Goal: Complete application form: Complete application form

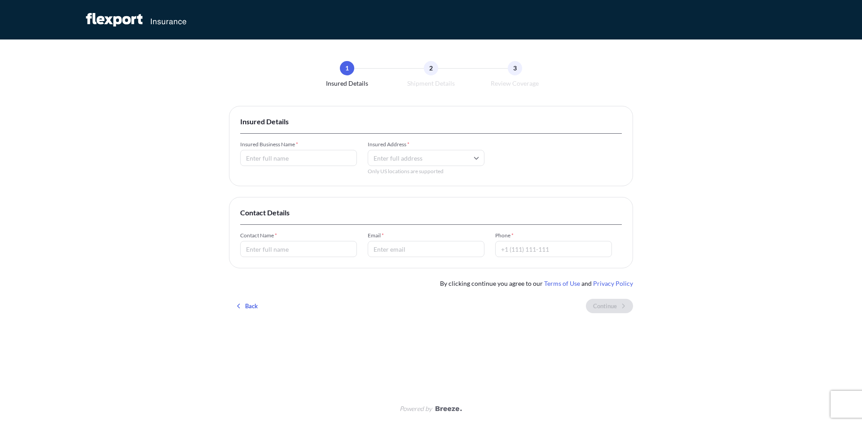
click at [262, 158] on input "Insured Business Name *" at bounding box center [298, 158] width 117 height 16
type input "FreightBase LLC"
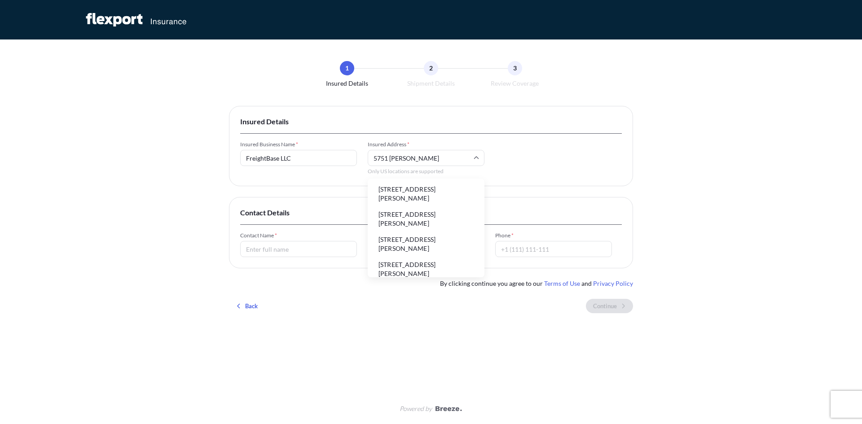
click at [404, 196] on li "[STREET_ADDRESS][PERSON_NAME]" at bounding box center [426, 193] width 110 height 23
type input "[STREET_ADDRESS][PERSON_NAME]"
click at [286, 253] on input "Contact Name *" at bounding box center [298, 249] width 117 height 16
type input "[PERSON_NAME]"
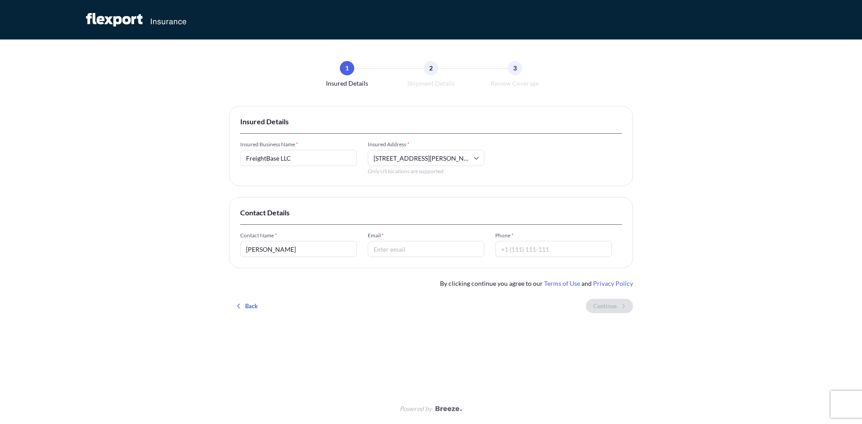
type input "[EMAIL_ADDRESS][DOMAIN_NAME]"
type input "14235093904"
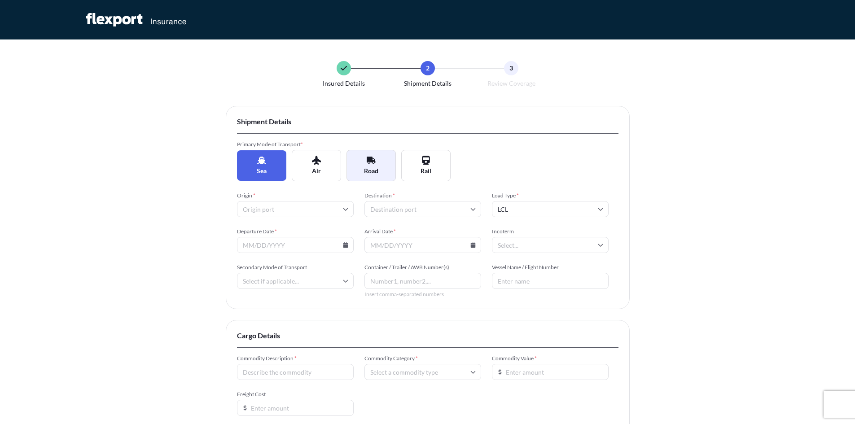
click at [373, 167] on span "Road" at bounding box center [371, 171] width 14 height 9
type input "LTL"
click at [298, 206] on input "Origin *" at bounding box center [295, 209] width 117 height 16
click at [286, 209] on input "Origin *" at bounding box center [295, 209] width 117 height 16
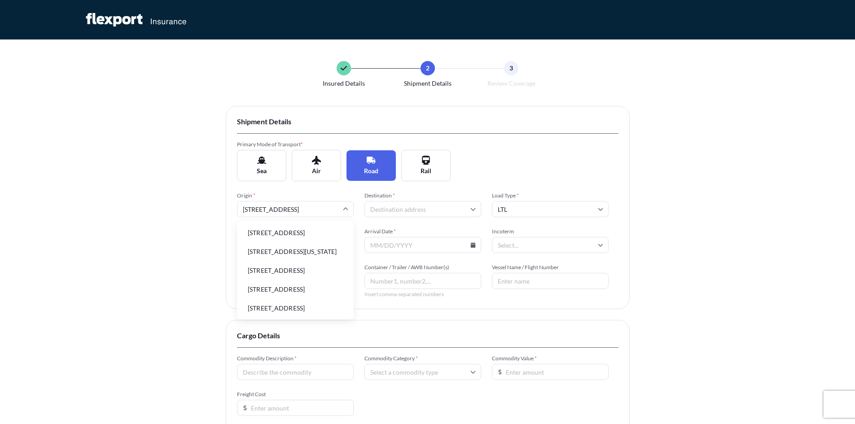
click at [310, 241] on li "[STREET_ADDRESS]" at bounding box center [296, 232] width 110 height 17
type input "[STREET_ADDRESS]"
click at [413, 208] on input "Destination *" at bounding box center [422, 209] width 117 height 16
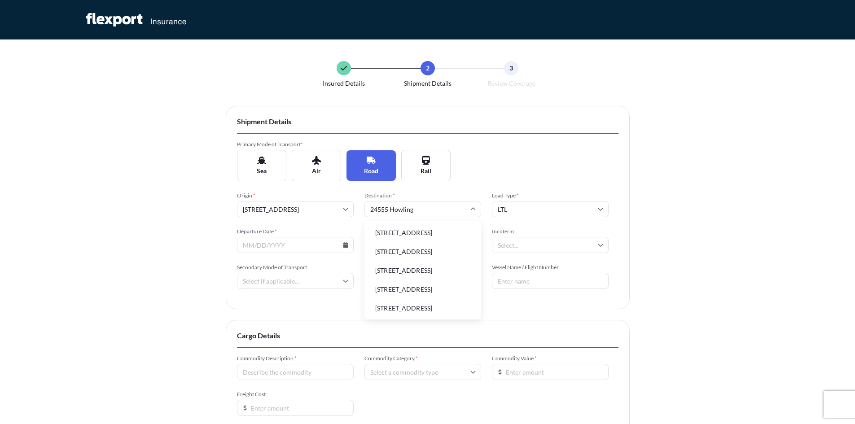
click at [443, 239] on li "[STREET_ADDRESS]" at bounding box center [423, 232] width 110 height 17
type input "[STREET_ADDRESS]"
click at [509, 209] on input "LTL" at bounding box center [550, 209] width 117 height 16
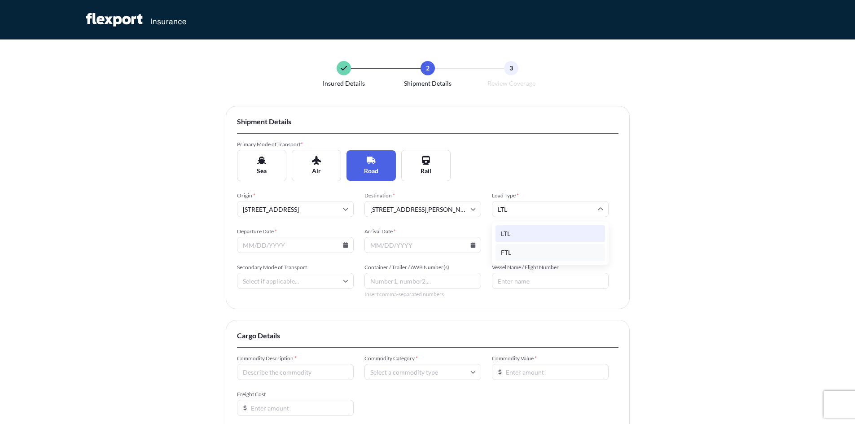
click at [519, 252] on div "FTL" at bounding box center [551, 252] width 110 height 17
type input "FTL"
click at [279, 251] on input "Departure Date *" at bounding box center [295, 245] width 117 height 16
click at [266, 241] on input "Departure Date *" at bounding box center [295, 245] width 117 height 16
click at [344, 244] on icon at bounding box center [345, 244] width 5 height 5
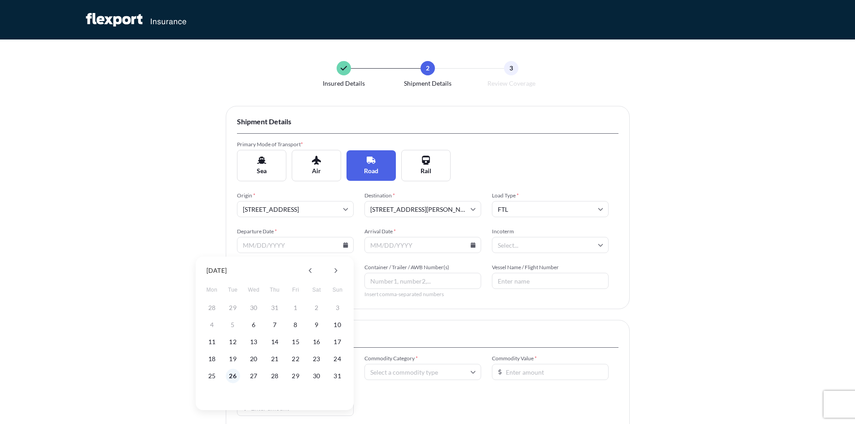
click at [232, 374] on button "26" at bounding box center [233, 376] width 14 height 14
type input "[DATE]"
click at [399, 246] on input "Arrival Date *" at bounding box center [422, 245] width 117 height 16
click at [473, 247] on icon at bounding box center [472, 244] width 5 height 5
click at [465, 270] on button at bounding box center [463, 270] width 14 height 14
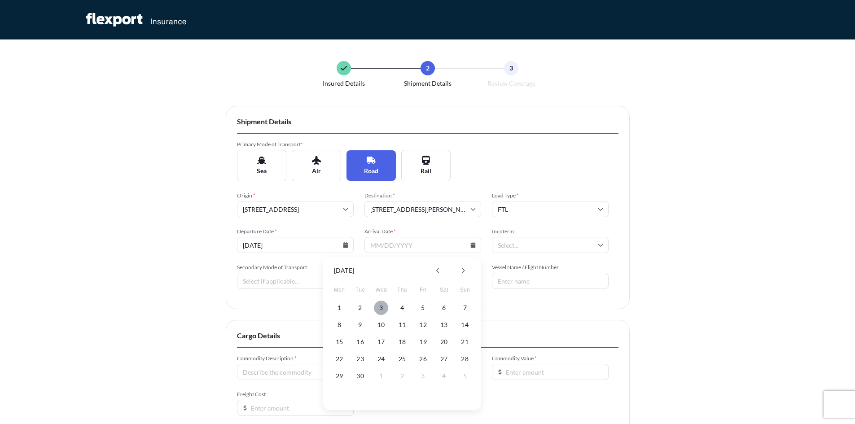
click at [383, 309] on button "3" at bounding box center [381, 308] width 14 height 14
type input "[DATE]"
click at [517, 244] on input "Incoterm" at bounding box center [550, 245] width 117 height 16
click at [671, 224] on div "Insured Details 2 Shipment Details 3 Review Coverage Shipment Details Primary M…" at bounding box center [427, 276] width 855 height 552
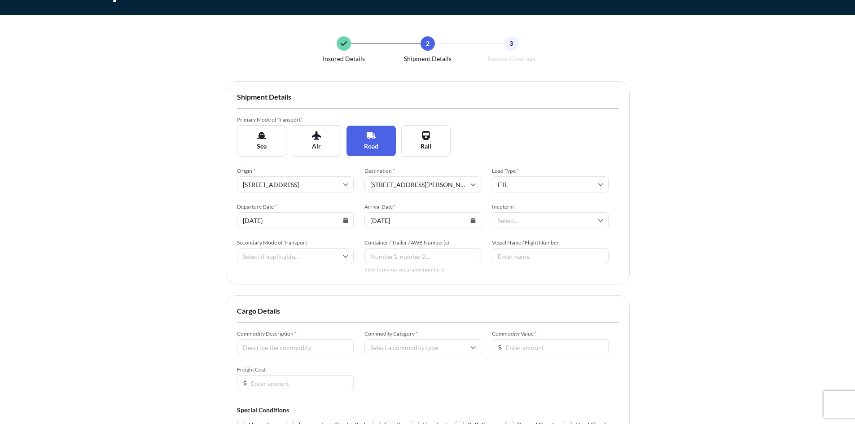
scroll to position [45, 0]
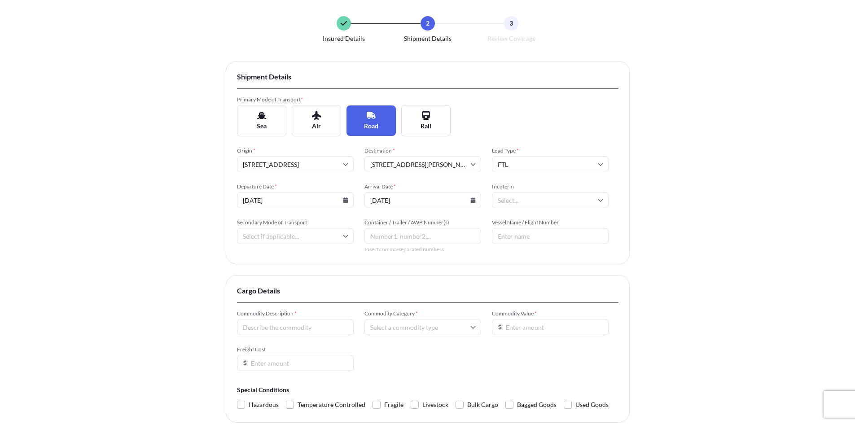
click at [271, 243] on input "Secondary Mode of Transport" at bounding box center [295, 236] width 117 height 16
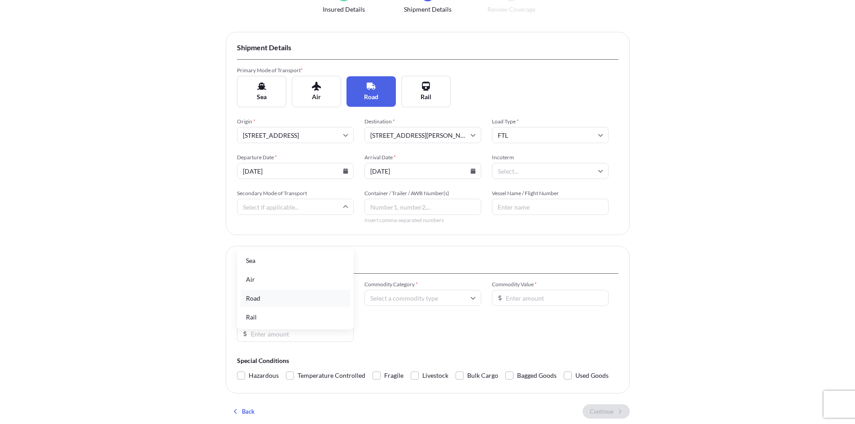
scroll to position [90, 0]
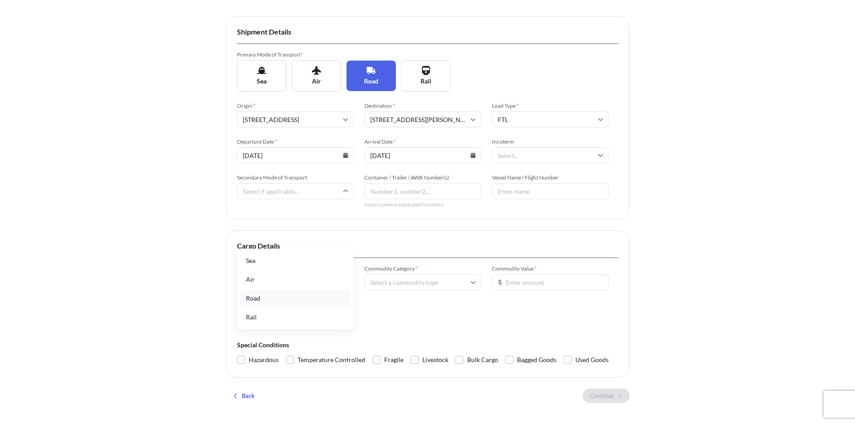
click at [257, 298] on div "Road" at bounding box center [296, 298] width 110 height 17
type input "Road"
click at [407, 191] on input "Container / Trailer / AWB Number(s)" at bounding box center [422, 191] width 117 height 16
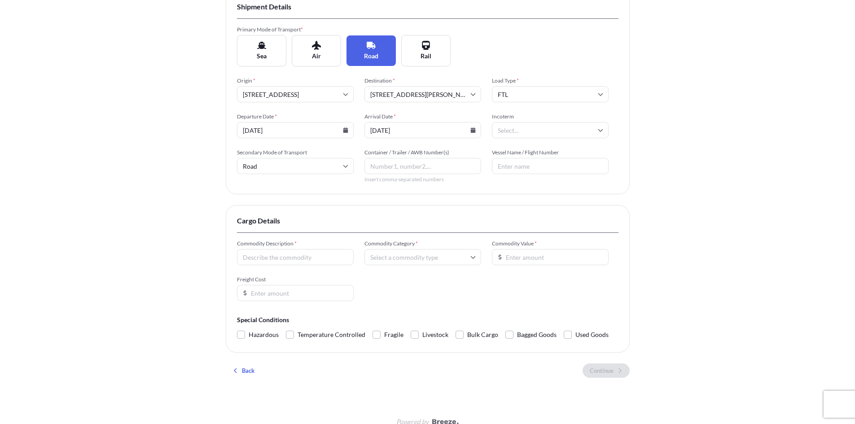
scroll to position [128, 0]
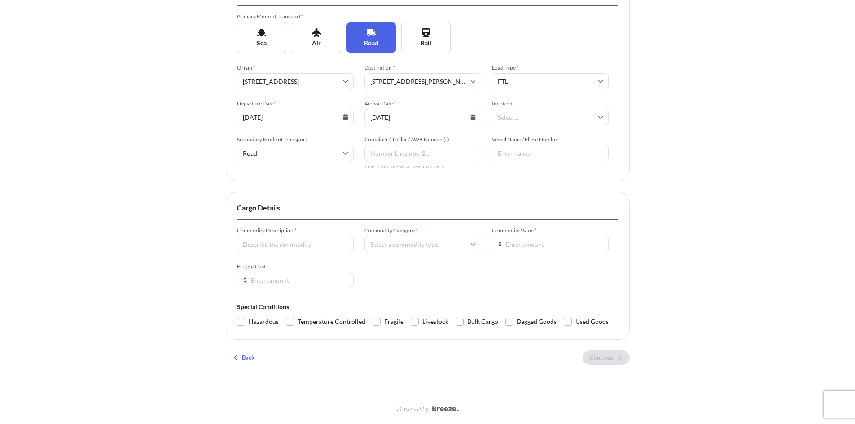
click at [279, 245] on input "Commodity Description *" at bounding box center [295, 244] width 117 height 16
type input "Enclosure/E-House"
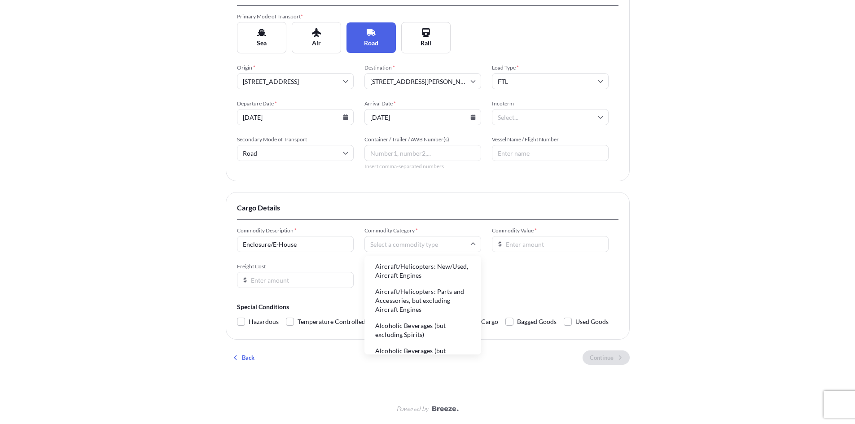
click at [404, 251] on input "Commodity Category *" at bounding box center [422, 244] width 117 height 16
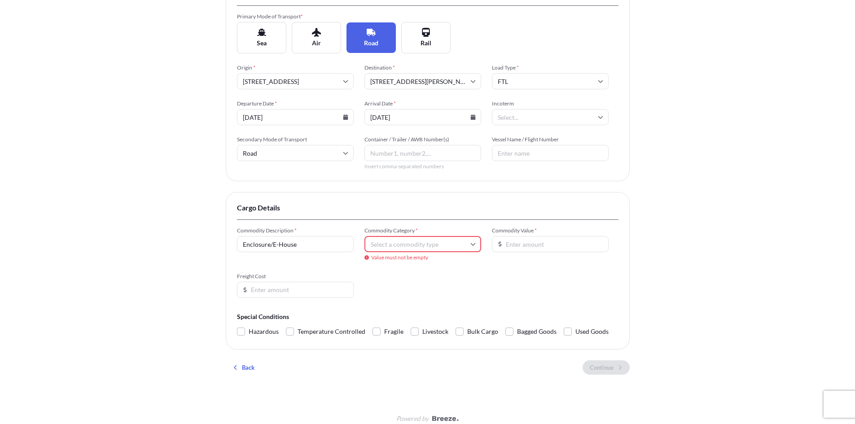
click at [411, 245] on input "Commodity Category *" at bounding box center [422, 244] width 117 height 16
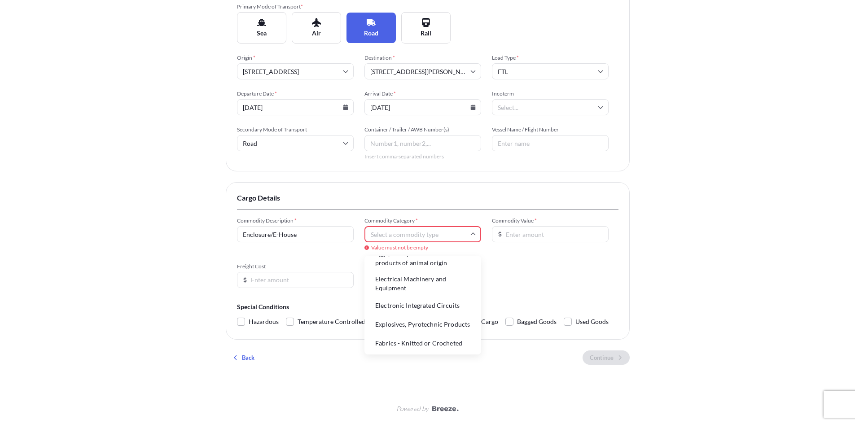
scroll to position [808, 0]
click at [422, 238] on input "Commodity Category *" at bounding box center [422, 234] width 117 height 16
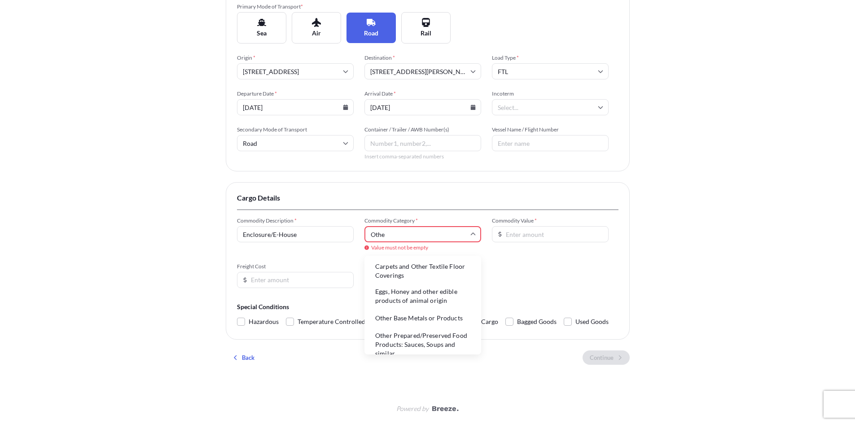
type input "Other"
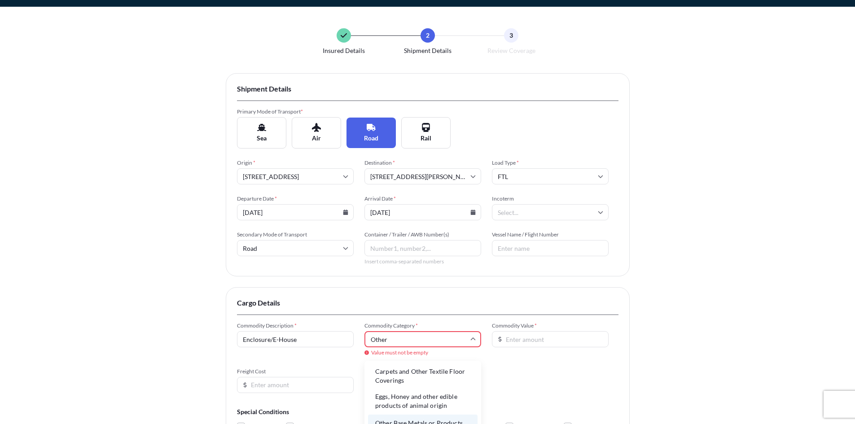
scroll to position [138, 0]
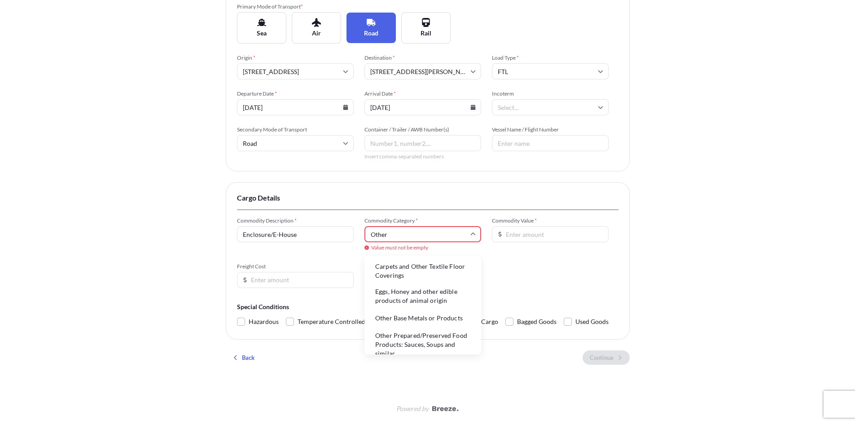
click at [426, 319] on li "Other Base Metals or Products" at bounding box center [423, 318] width 110 height 17
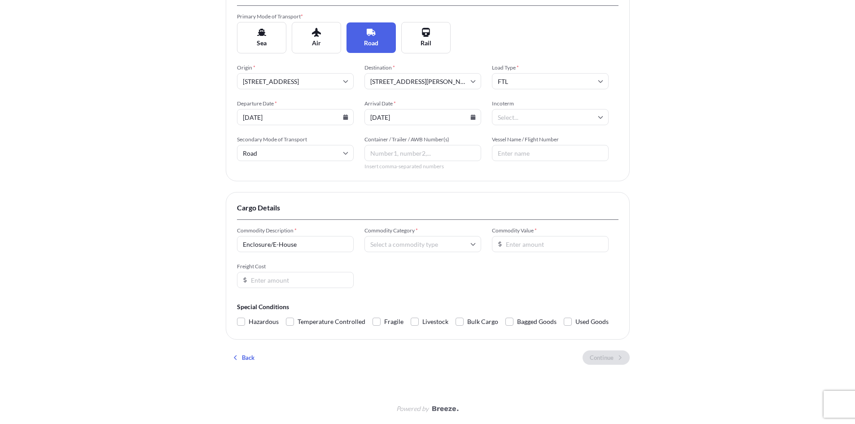
type input "Other Base Metals or Products"
click at [521, 242] on input "Commodity Value *" at bounding box center [550, 244] width 117 height 16
type input "1500000"
click at [511, 246] on input "1500000" at bounding box center [550, 244] width 117 height 16
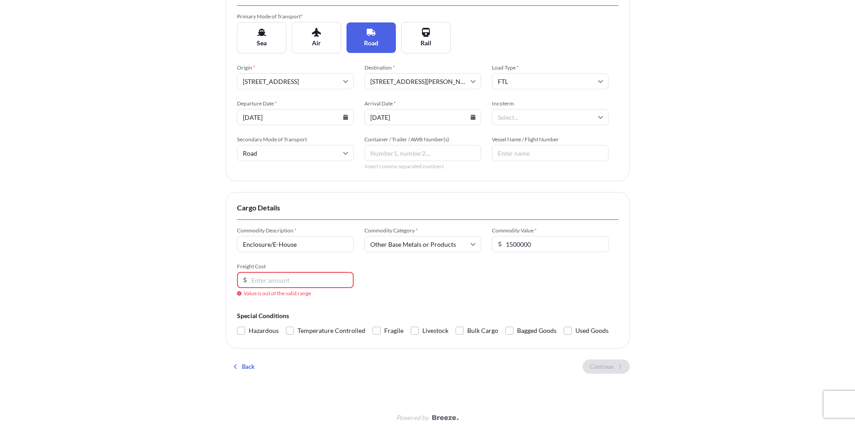
click at [270, 280] on input "Freight Cost" at bounding box center [295, 280] width 117 height 16
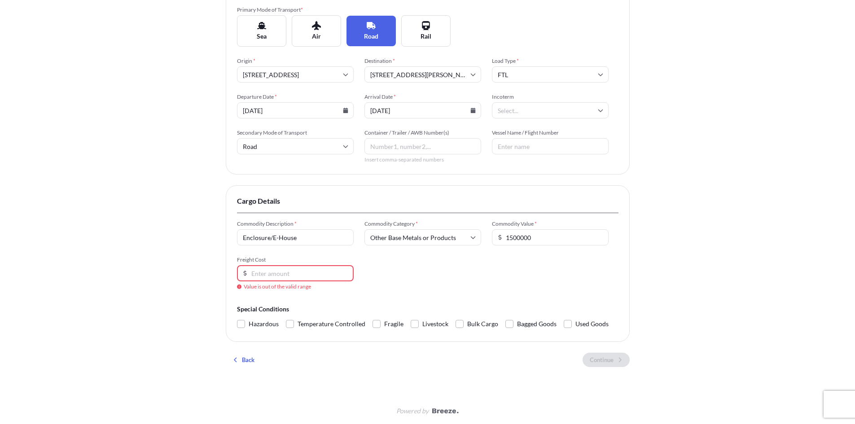
scroll to position [137, 0]
click at [267, 276] on input "Freight Cost" at bounding box center [295, 271] width 117 height 16
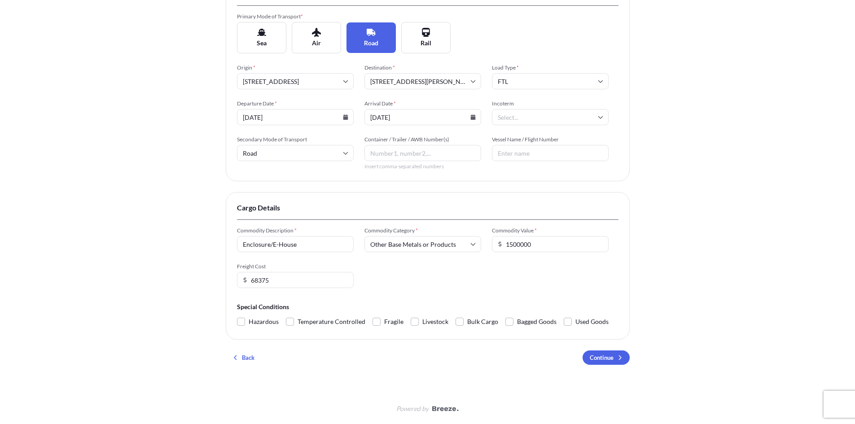
type input "68375"
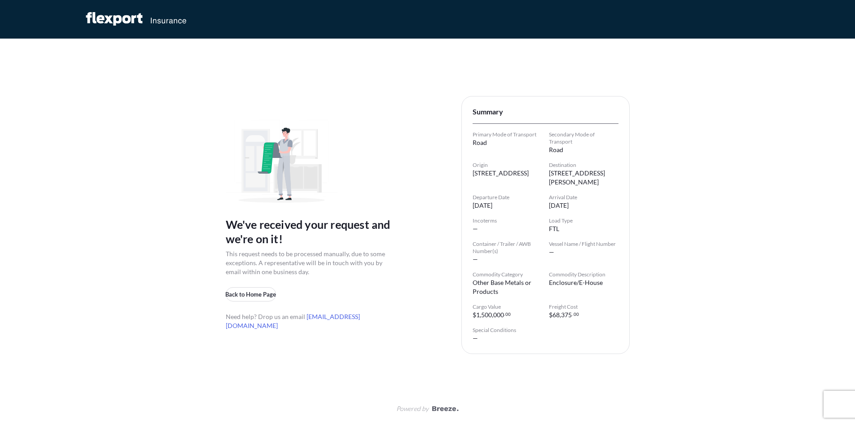
scroll to position [10, 0]
